Goal: Transaction & Acquisition: Purchase product/service

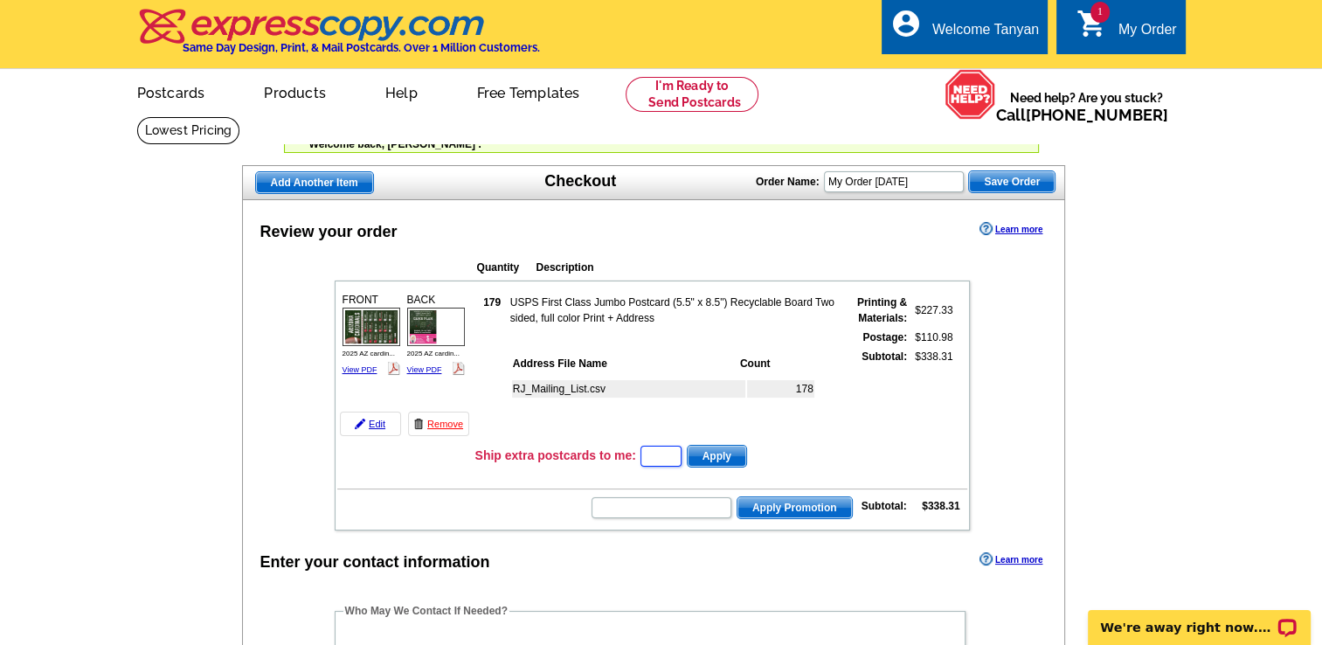
click at [660, 447] on input "text" at bounding box center [660, 455] width 41 height 21
type input "5"
click at [720, 449] on span "Apply" at bounding box center [716, 455] width 59 height 21
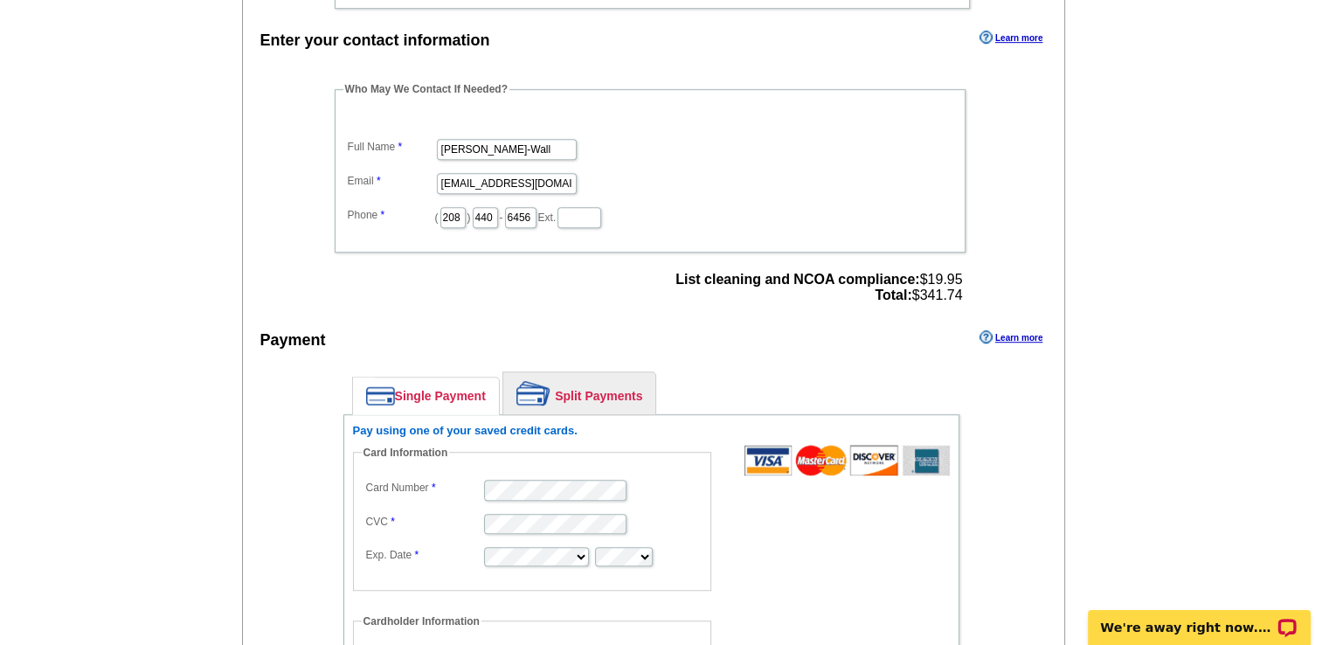
scroll to position [1046, 0]
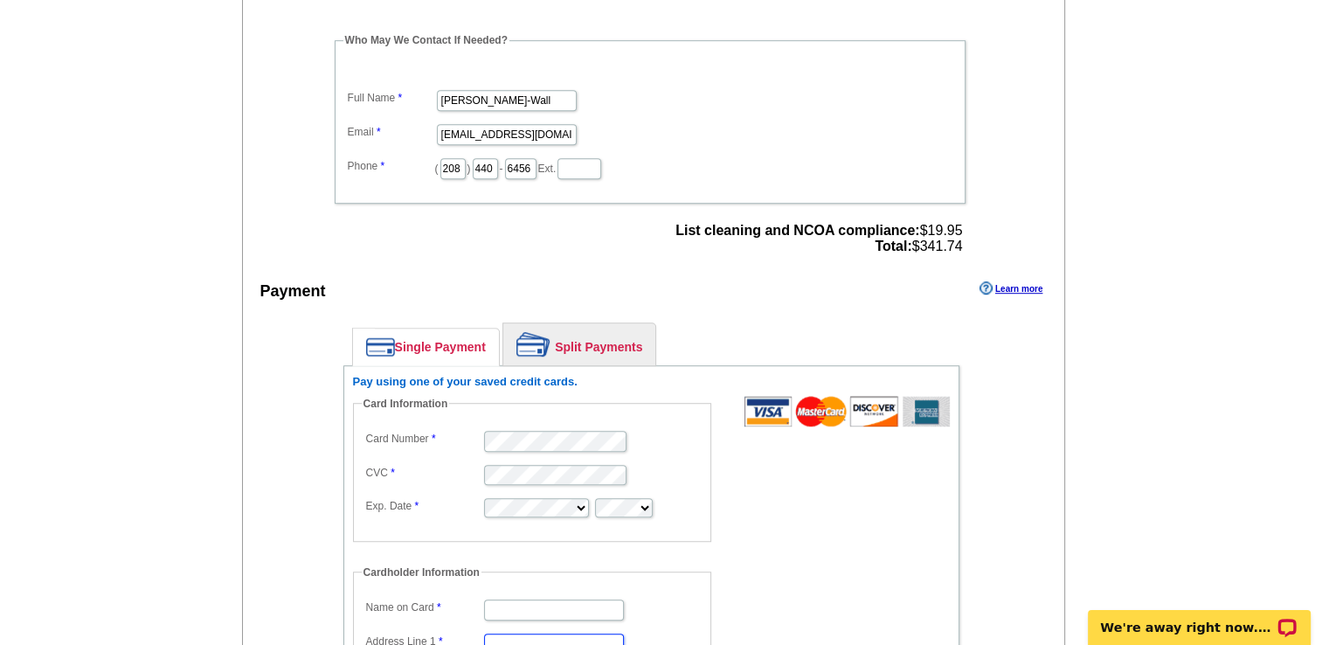
type input "[STREET_ADDRESS]"
type input "[US_STATE][GEOGRAPHIC_DATA]"
select select "ID"
type input "83402"
type input "[PERSON_NAME]-Wall"
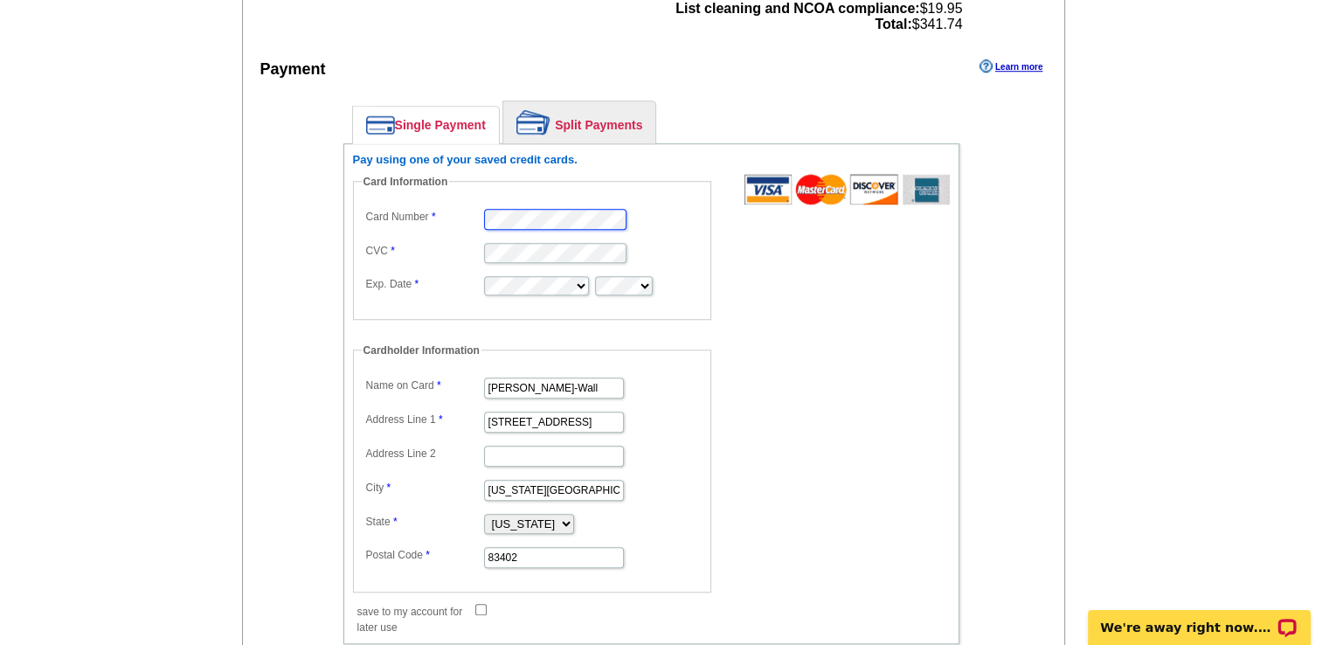
scroll to position [1270, 0]
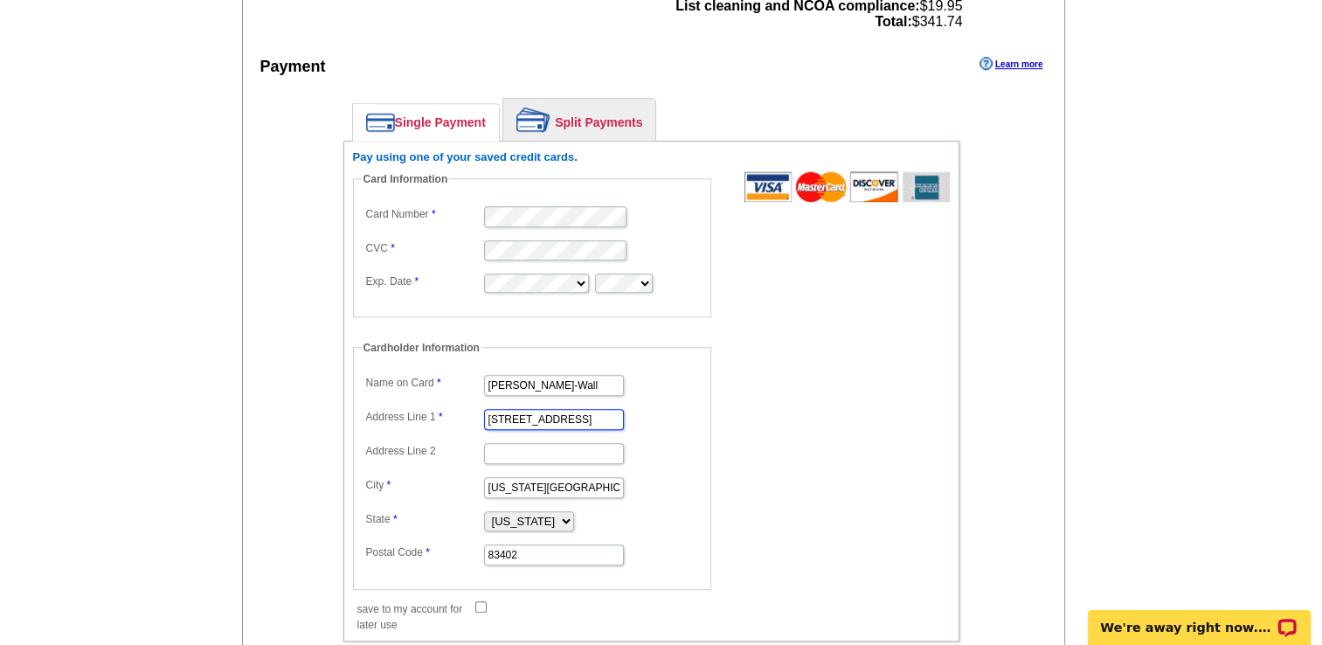
drag, startPoint x: 587, startPoint y: 407, endPoint x: 416, endPoint y: 394, distance: 171.7
click at [416, 404] on dd "[STREET_ADDRESS]" at bounding box center [532, 417] width 341 height 27
type input "[STREET_ADDRESS]"
click at [568, 477] on input "[US_STATE][GEOGRAPHIC_DATA]" at bounding box center [554, 487] width 140 height 21
click at [570, 477] on input "[US_STATE][GEOGRAPHIC_DATA]" at bounding box center [554, 487] width 140 height 21
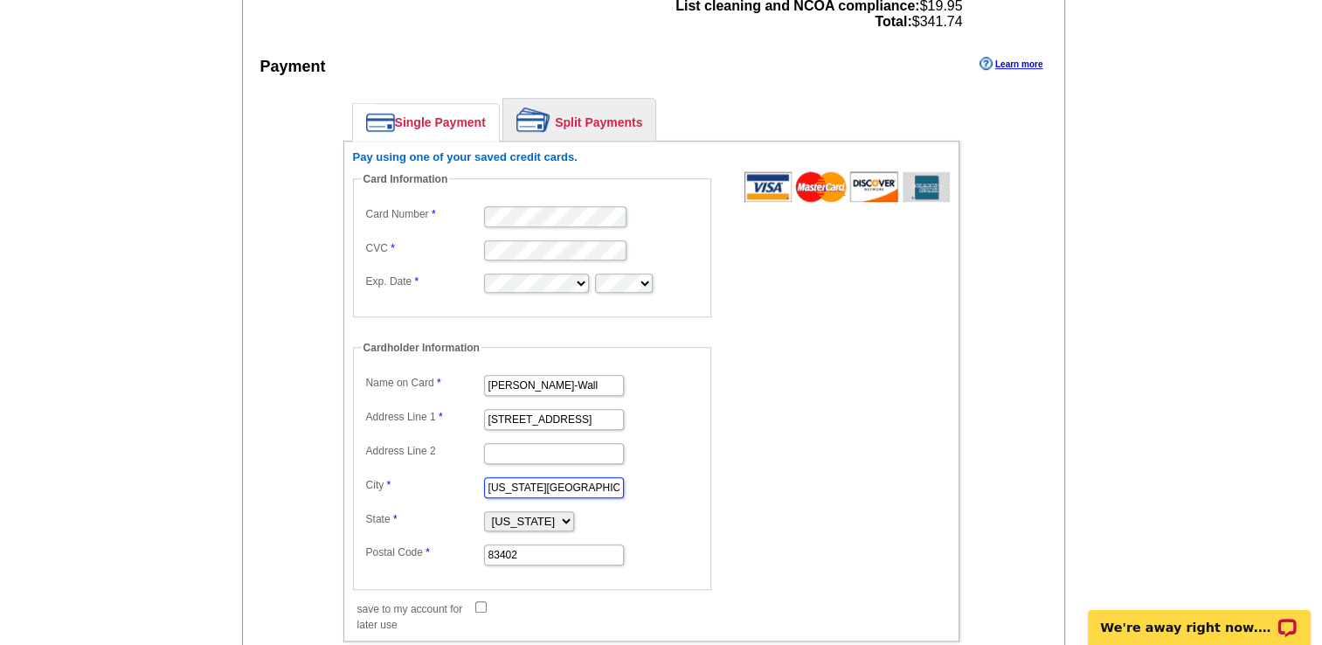
click at [570, 477] on input "[US_STATE][GEOGRAPHIC_DATA]" at bounding box center [554, 487] width 140 height 21
type input "[GEOGRAPHIC_DATA]"
select select "AZ"
click at [542, 544] on input "83402" at bounding box center [554, 554] width 140 height 21
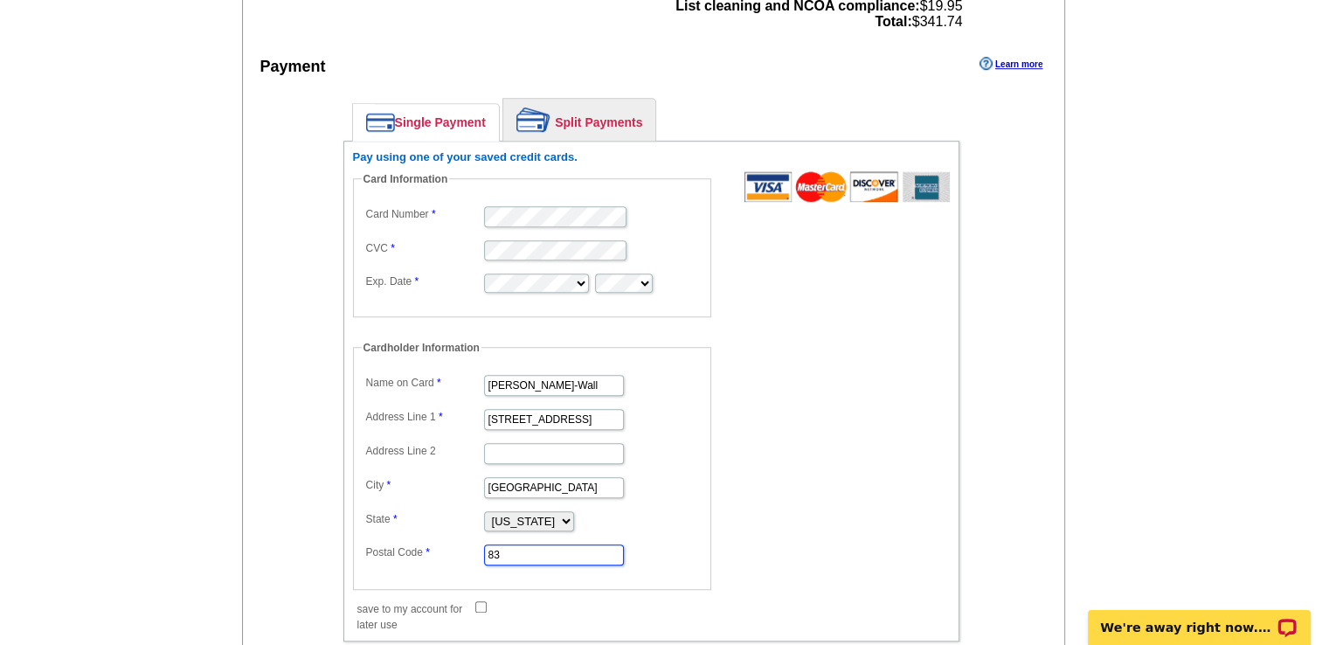
type input "8"
type input "85132"
click at [481, 601] on input "save to my account for later use" at bounding box center [480, 606] width 11 height 11
checkbox input "true"
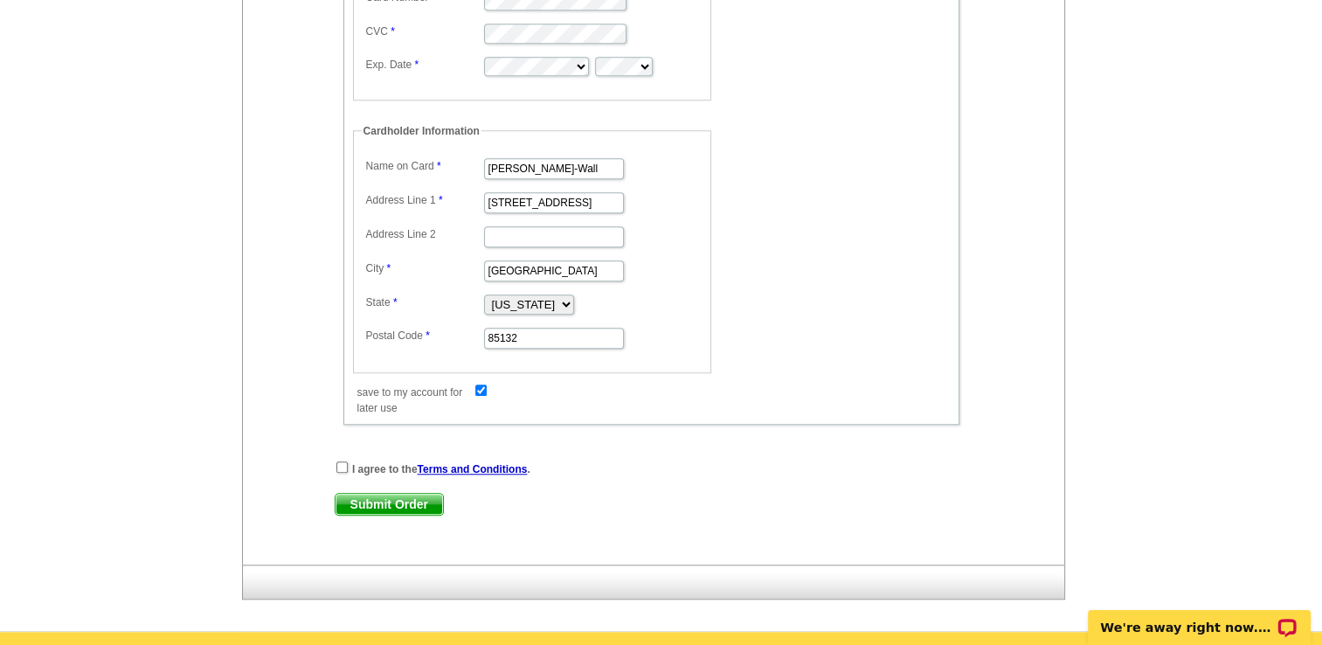
scroll to position [1495, 0]
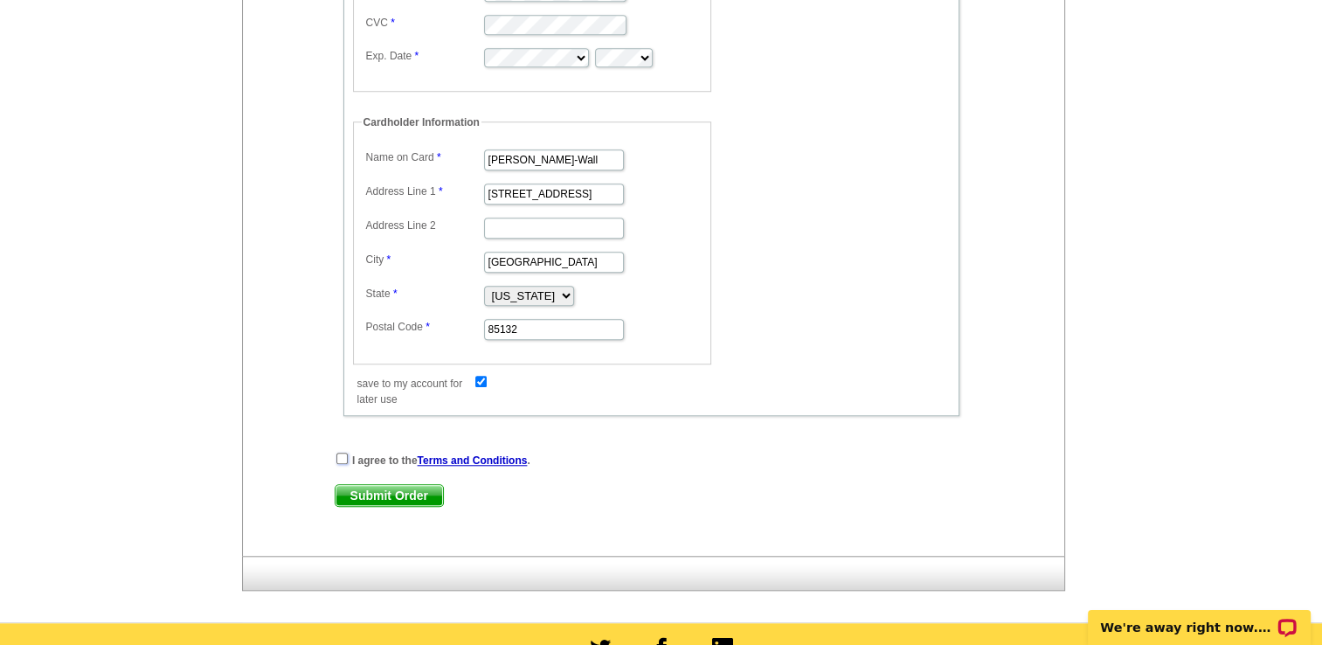
click at [342, 452] on input "checkbox" at bounding box center [341, 457] width 11 height 11
checkbox input "true"
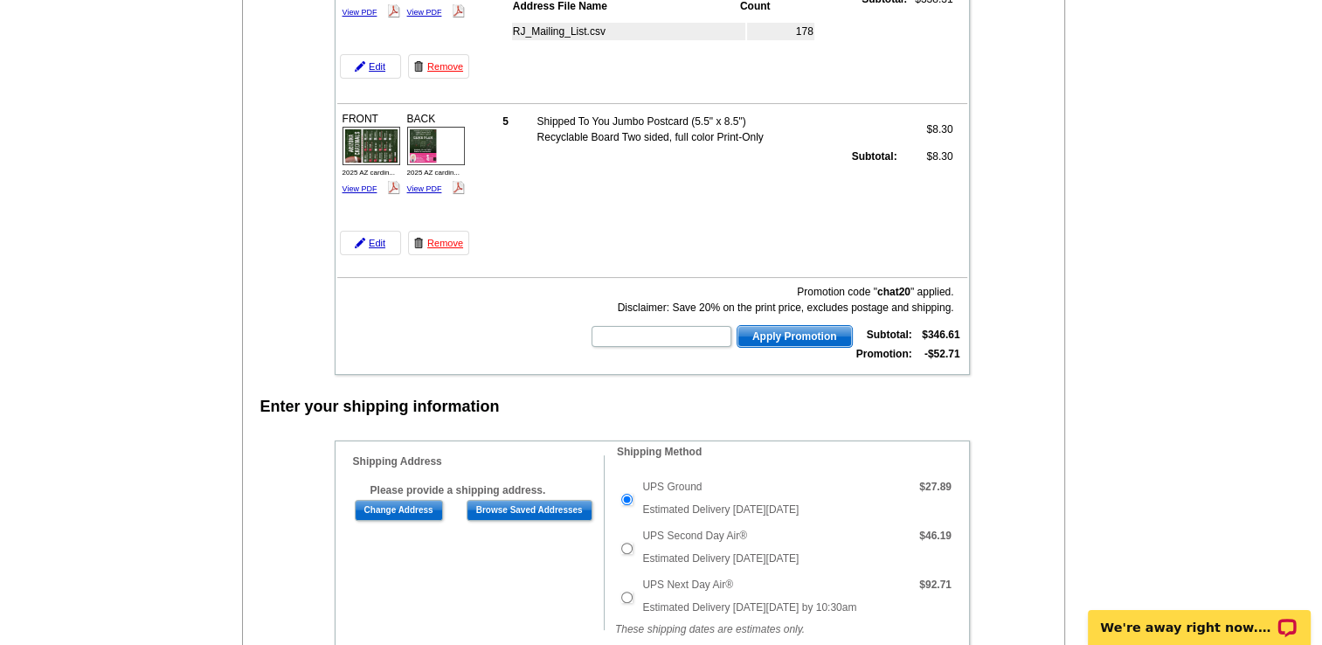
scroll to position [316, 0]
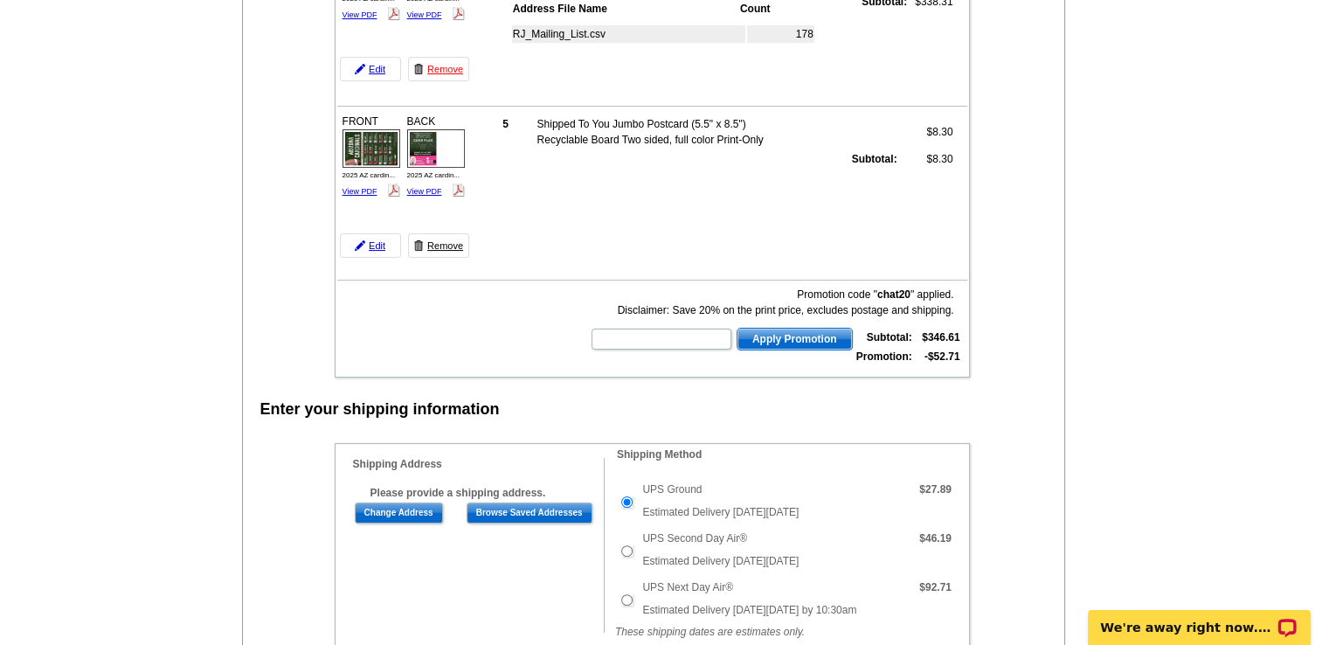
click at [441, 243] on link "Remove" at bounding box center [438, 245] width 61 height 24
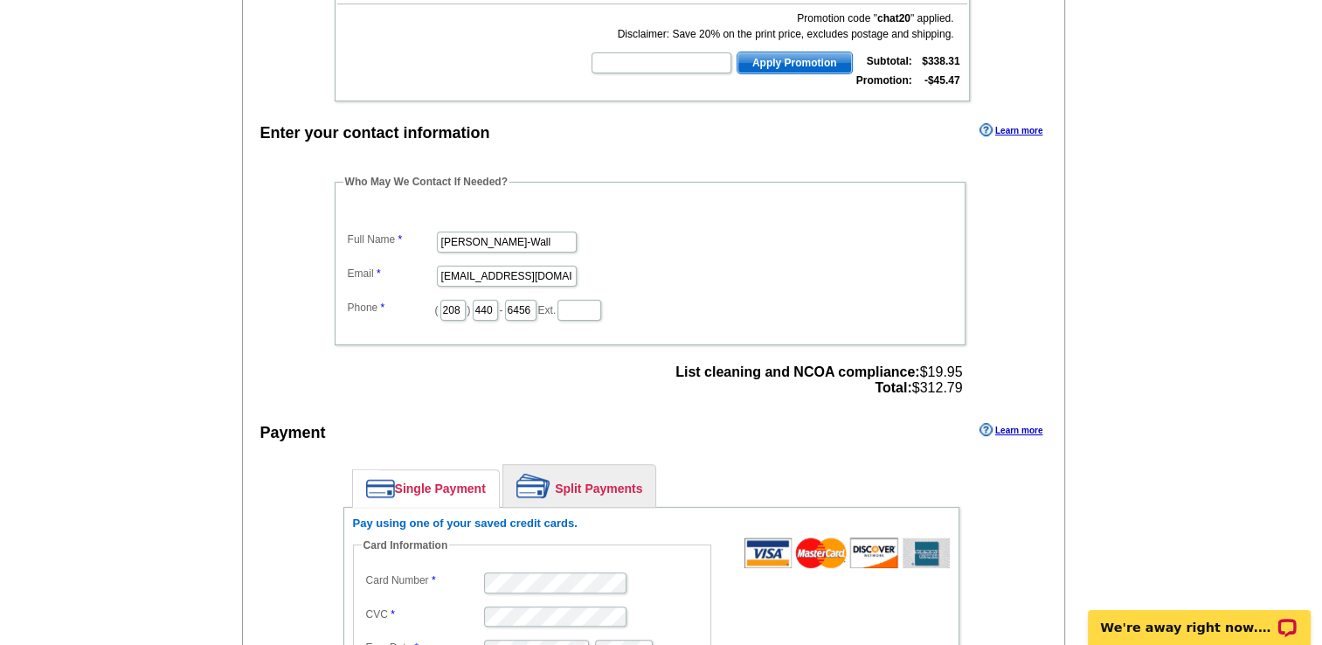
scroll to position [439, 0]
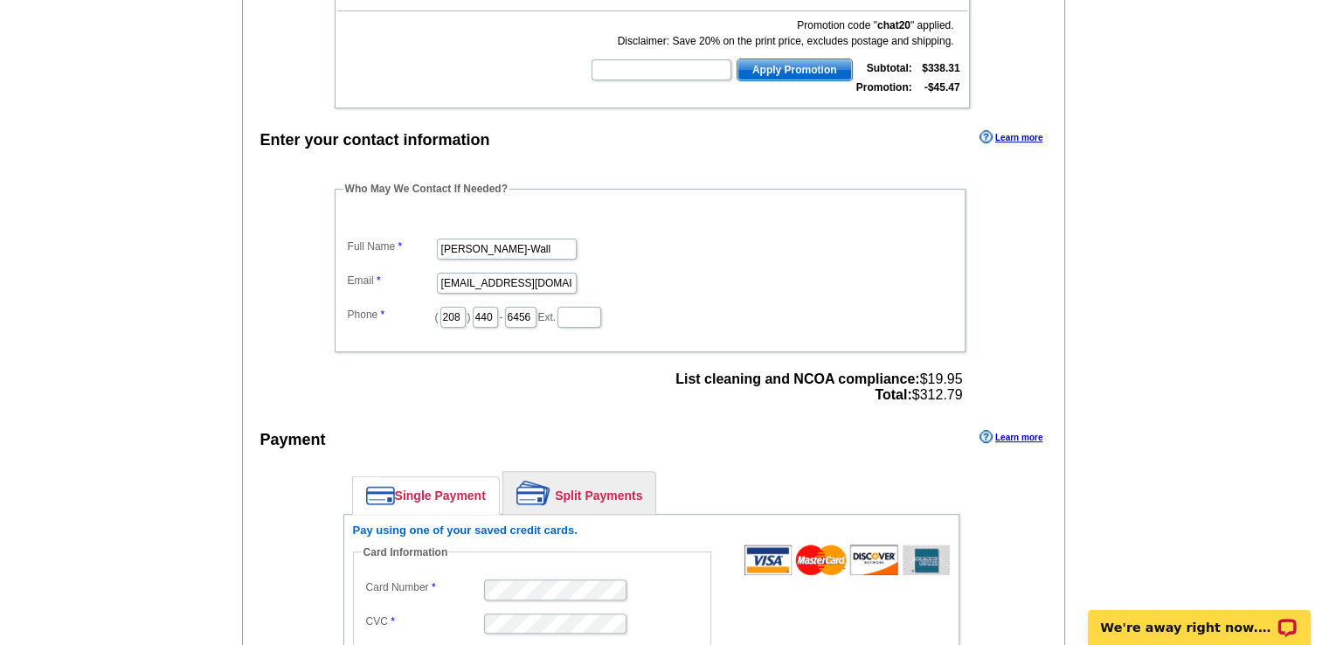
type input "[STREET_ADDRESS]"
type input "[US_STATE][GEOGRAPHIC_DATA]"
select select "ID"
type input "83402"
type input "[PERSON_NAME]-Wall"
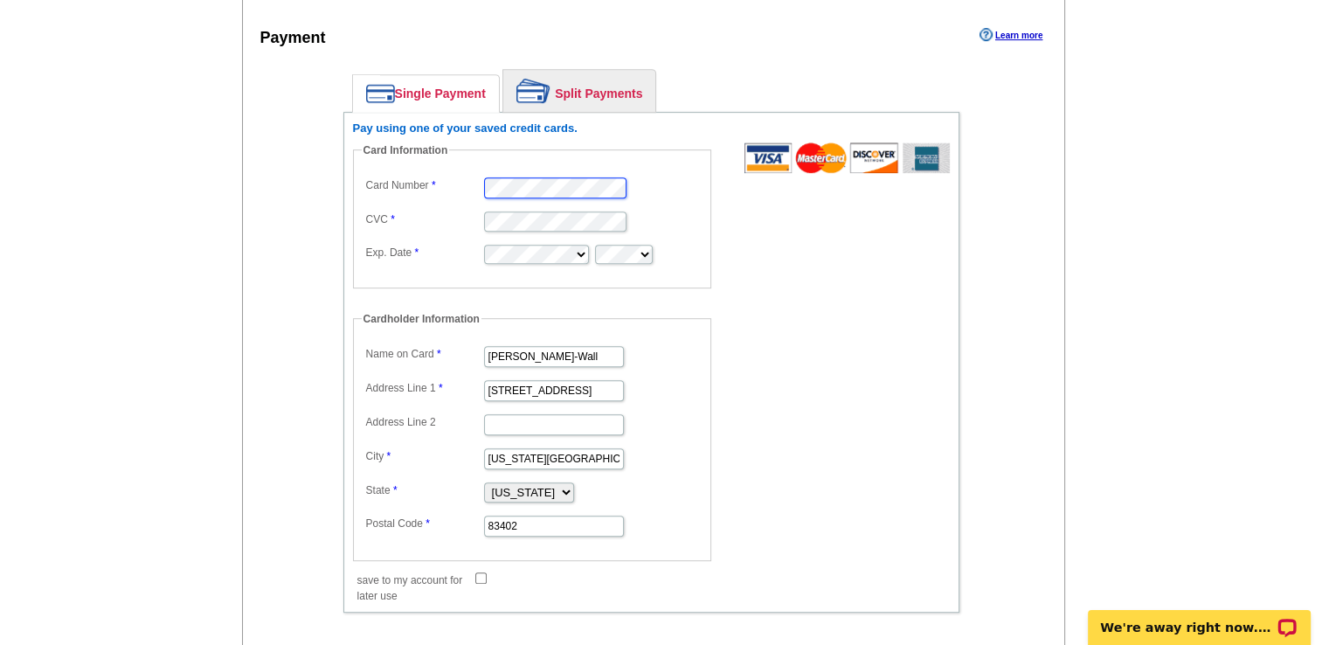
scroll to position [876, 0]
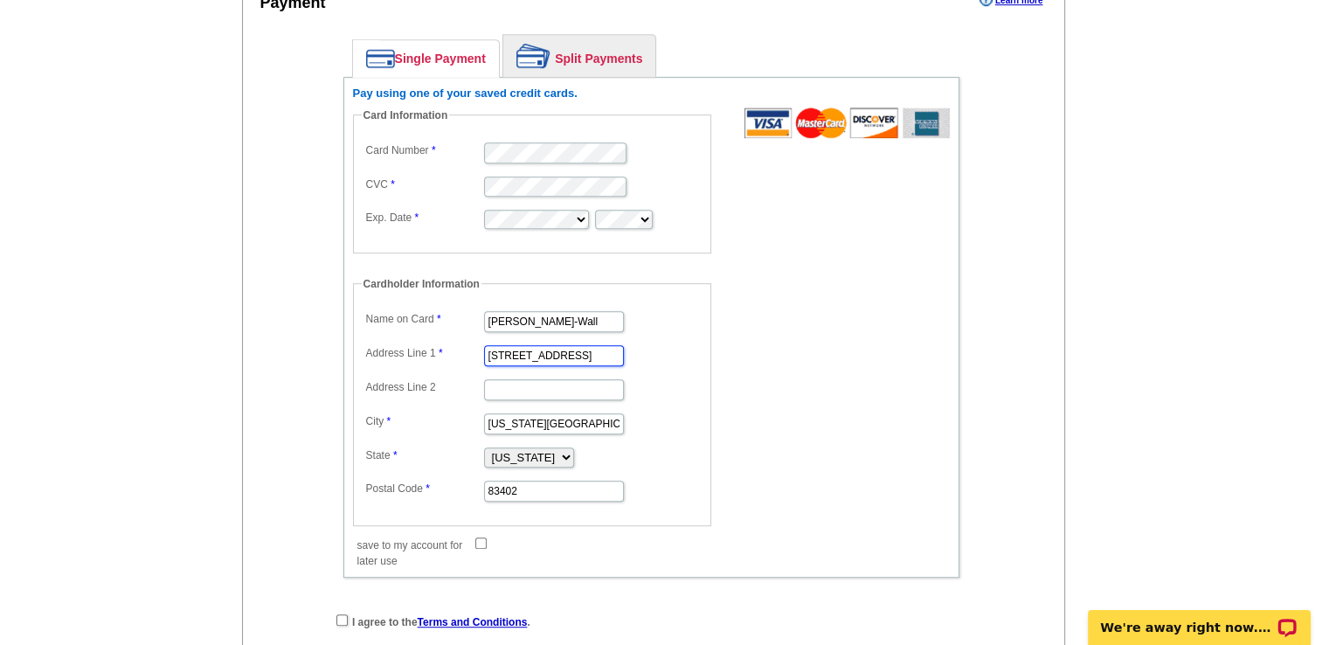
drag, startPoint x: 595, startPoint y: 349, endPoint x: 486, endPoint y: 349, distance: 109.2
click at [486, 349] on input "[STREET_ADDRESS]" at bounding box center [554, 355] width 140 height 21
type input "[STREET_ADDRESS]"
click at [524, 413] on input "[US_STATE][GEOGRAPHIC_DATA]" at bounding box center [554, 423] width 140 height 21
type input "IDAHO FFALLS"
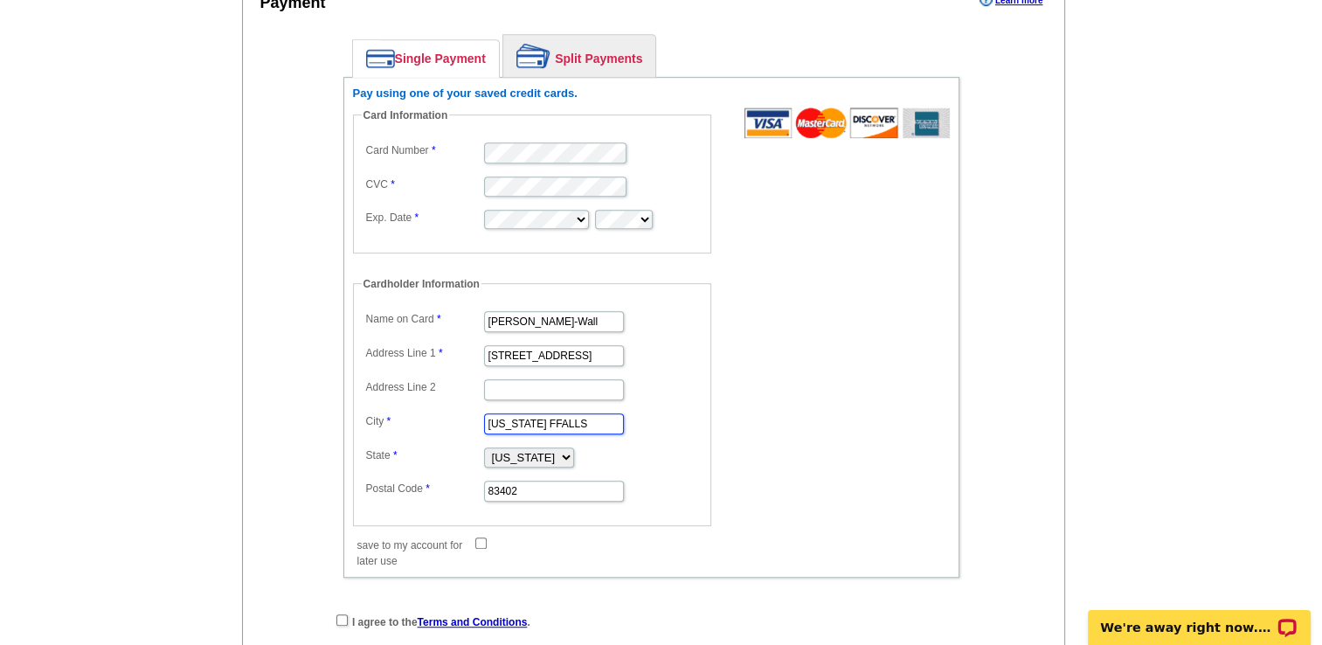
click at [524, 413] on input "IDAHO FFALLS" at bounding box center [554, 423] width 140 height 21
type input "[GEOGRAPHIC_DATA]"
click at [503, 448] on select "[US_STATE] [US_STATE] [US_STATE] [US_STATE] [US_STATE] [US_STATE] [US_STATE] [U…" at bounding box center [529, 457] width 90 height 20
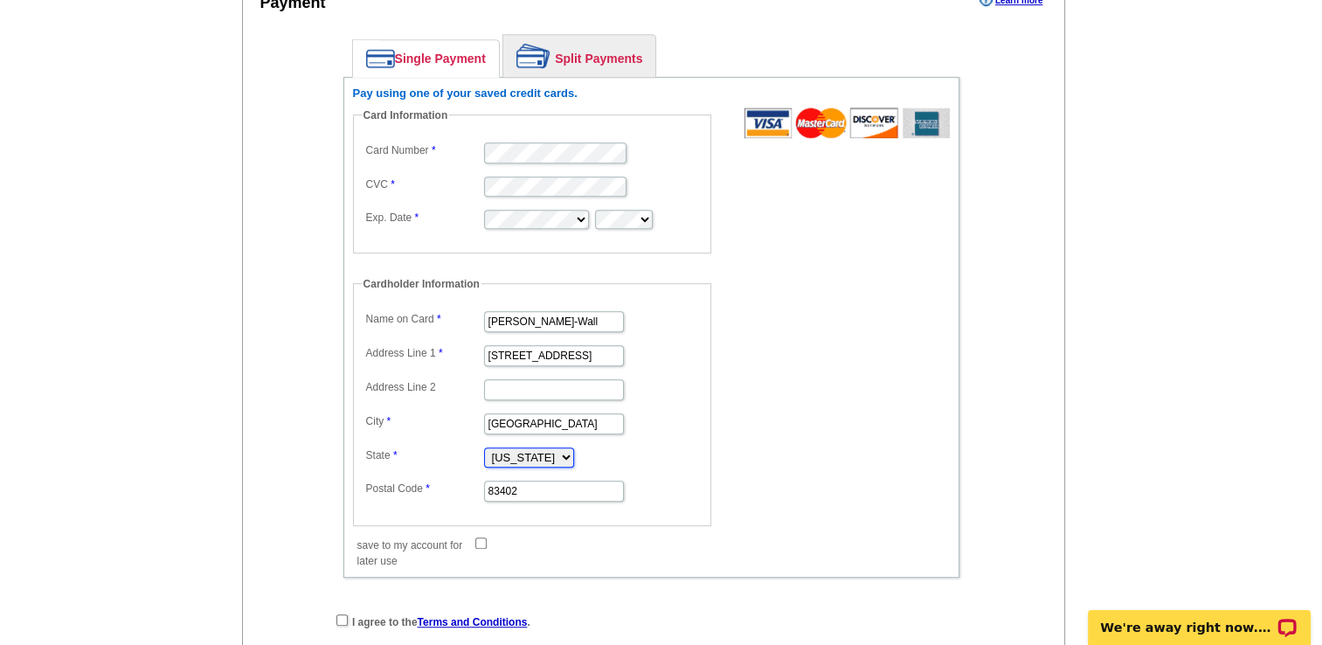
click at [503, 448] on select "[US_STATE] [US_STATE] [US_STATE] [US_STATE] [US_STATE] [US_STATE] [US_STATE] [U…" at bounding box center [529, 457] width 90 height 20
click at [503, 449] on select "[US_STATE] [US_STATE] [US_STATE] [US_STATE] [US_STATE] [US_STATE] [US_STATE] [U…" at bounding box center [529, 457] width 90 height 20
select select "AZ"
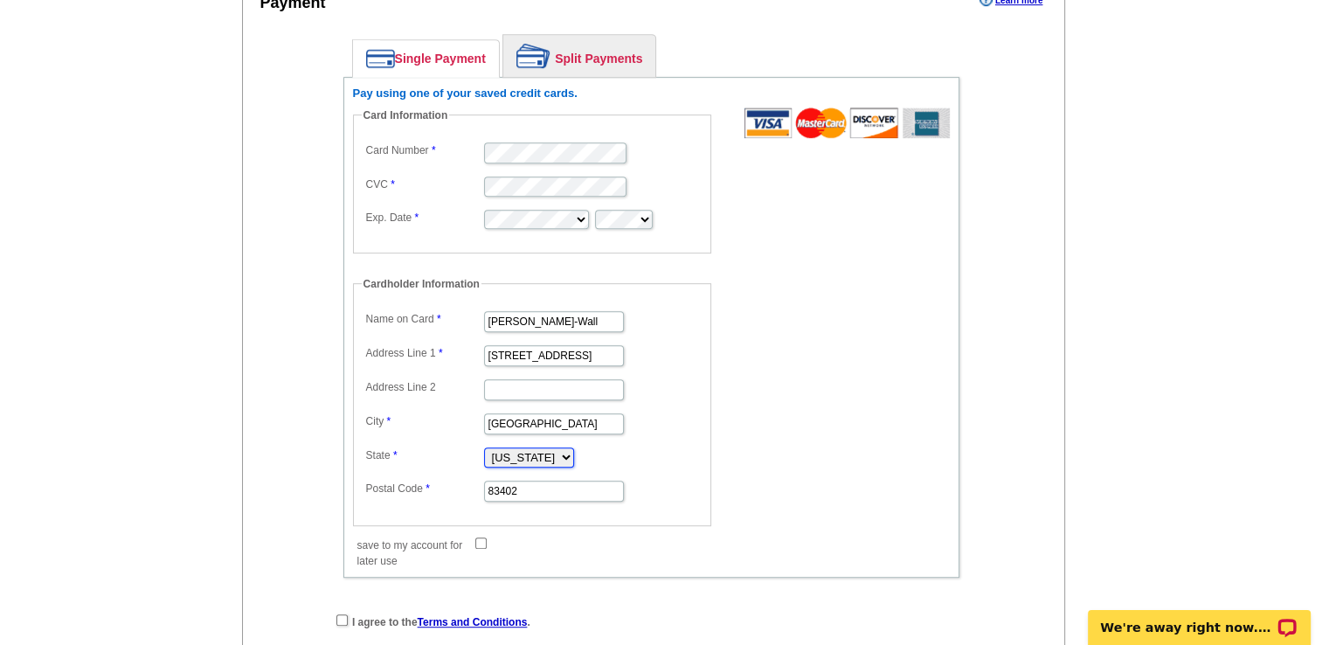
click at [484, 447] on select "[US_STATE] [US_STATE] [US_STATE] [US_STATE] [US_STATE] [US_STATE] [US_STATE] [U…" at bounding box center [529, 457] width 90 height 20
click at [520, 480] on input "83402" at bounding box center [554, 490] width 140 height 21
type input "85132"
click at [481, 537] on input "save to my account for later use" at bounding box center [480, 542] width 11 height 11
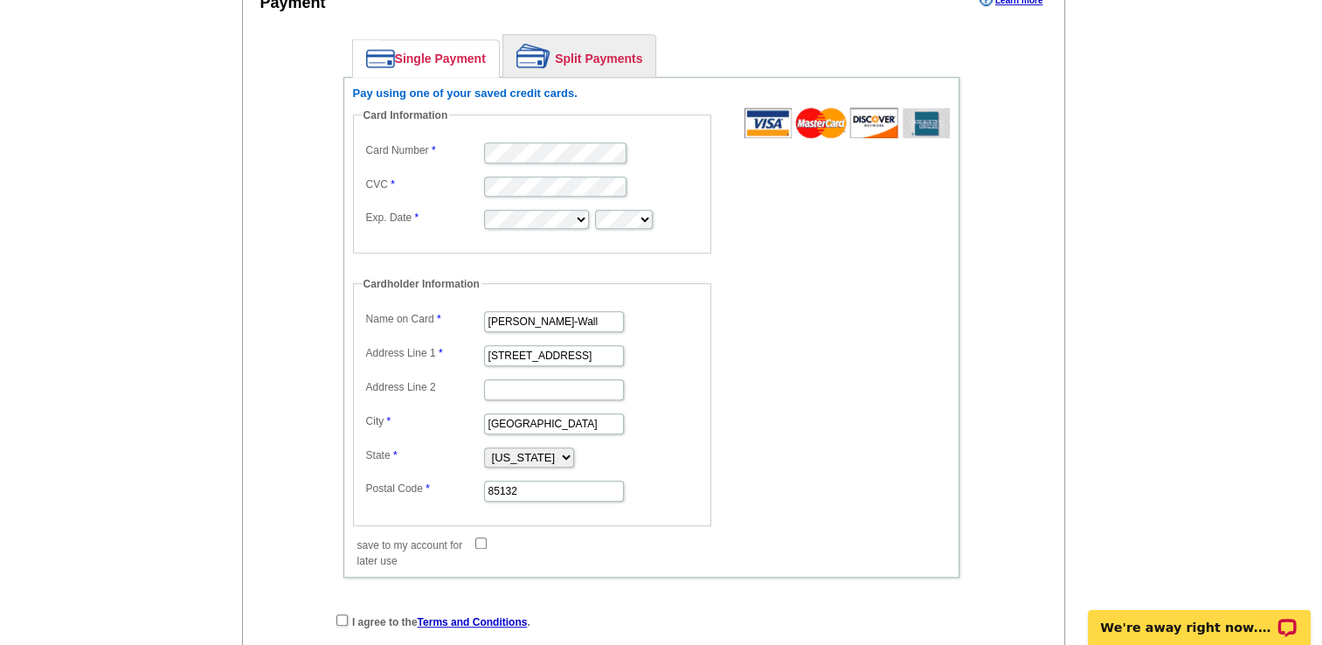
checkbox input "true"
